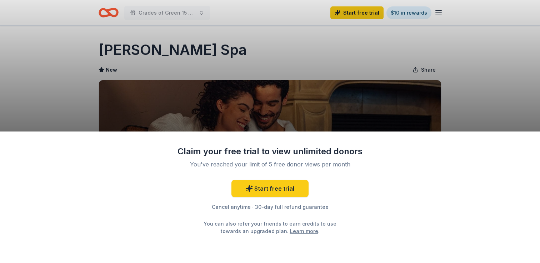
click at [356, 13] on div "Claim your free trial to view unlimited donors You've reached your limit of 5 f…" at bounding box center [270, 131] width 540 height 263
click at [279, 190] on link "Start free trial" at bounding box center [269, 188] width 77 height 17
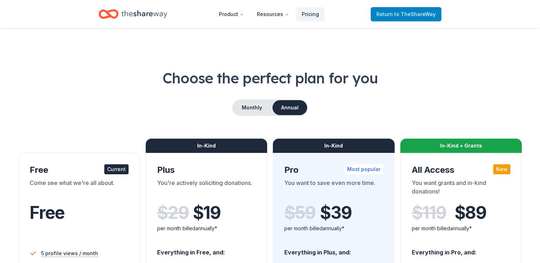
click at [407, 18] on link "Return to TheShareWay" at bounding box center [405, 14] width 71 height 14
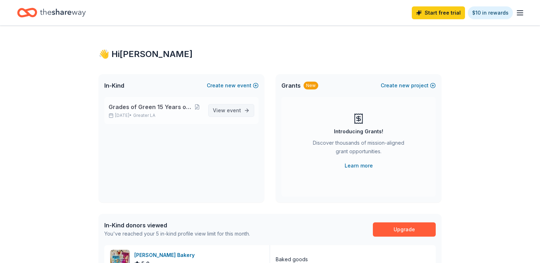
click at [227, 108] on span "View event" at bounding box center [227, 110] width 28 height 9
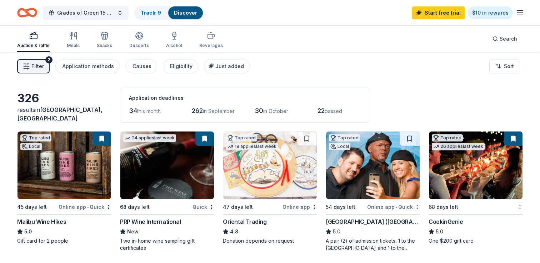
click at [40, 65] on span "Filter" at bounding box center [37, 66] width 12 height 9
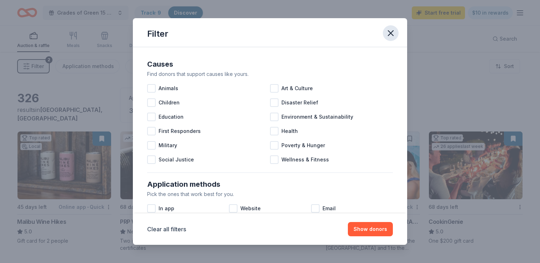
click at [392, 34] on icon "button" at bounding box center [390, 33] width 10 height 10
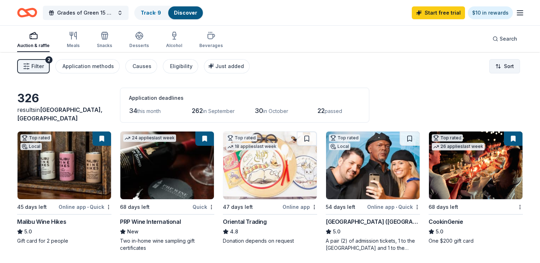
click at [511, 60] on html "Grades of Green 15 Years of Impact Gala Track · 9 Discover Start free trial $10…" at bounding box center [270, 131] width 540 height 263
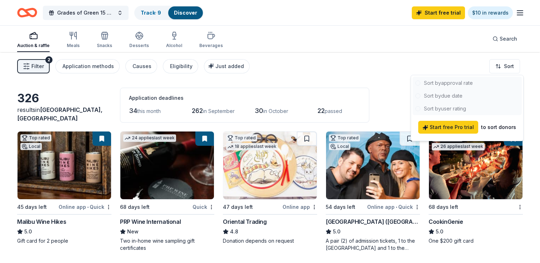
click at [469, 81] on div at bounding box center [466, 96] width 109 height 39
click at [462, 82] on div at bounding box center [466, 96] width 109 height 39
click at [372, 80] on html "Grades of Green 15 Years of Impact Gala Track · 9 Discover Start free trial $10…" at bounding box center [270, 131] width 540 height 263
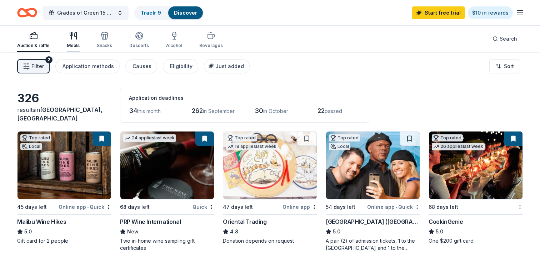
click at [73, 37] on icon "button" at bounding box center [73, 35] width 9 height 9
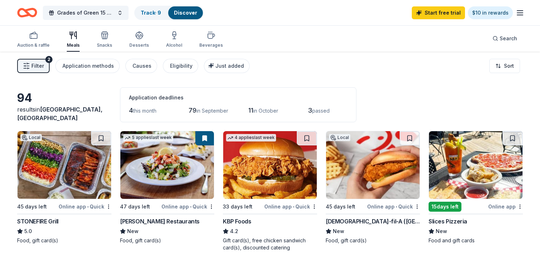
scroll to position [1, 0]
